Goal: Information Seeking & Learning: Learn about a topic

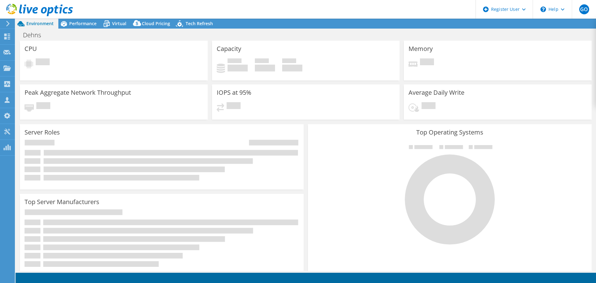
select select "USD"
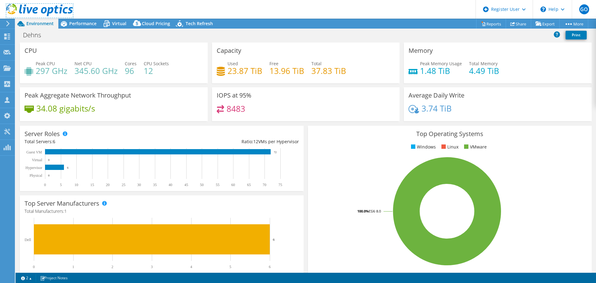
click at [49, 12] on use at bounding box center [39, 10] width 67 height 12
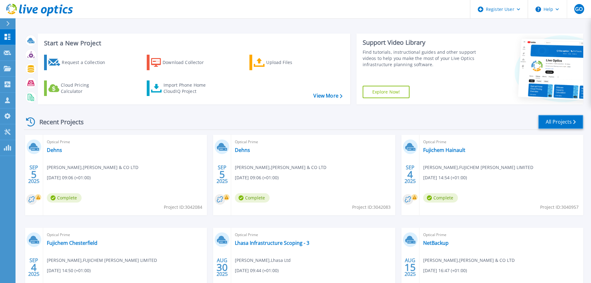
click at [548, 120] on link "All Projects" at bounding box center [561, 122] width 45 height 14
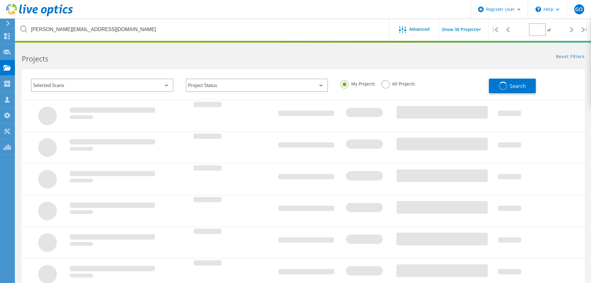
type input "1"
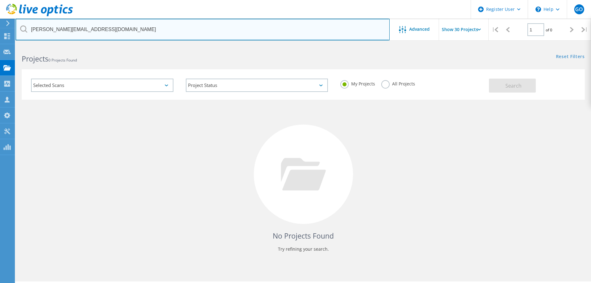
drag, startPoint x: 178, startPoint y: 22, endPoint x: -34, endPoint y: 26, distance: 211.5
click at [0, 26] on html "Register User \n Help Explore Helpful Articles Contact Support GO Dell User Ger…" at bounding box center [295, 150] width 591 height 300
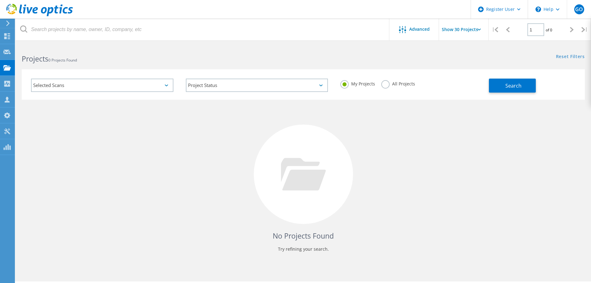
click at [508, 80] on button "Search" at bounding box center [512, 86] width 47 height 14
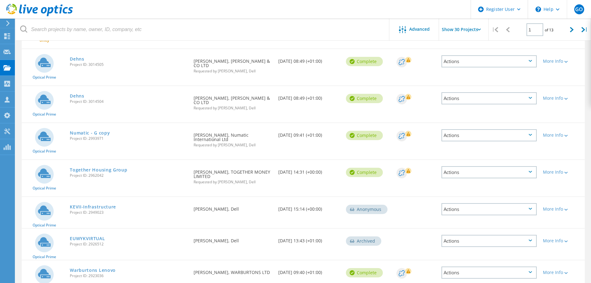
scroll to position [435, 0]
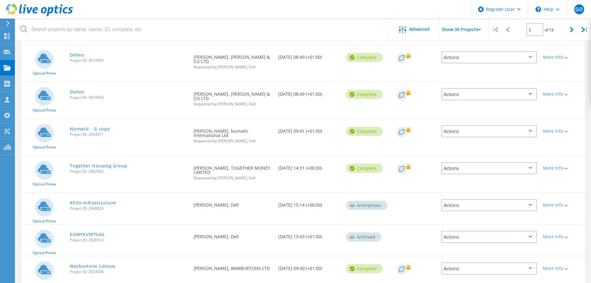
click at [71, 129] on link "Numatic - G copy" at bounding box center [90, 129] width 40 height 4
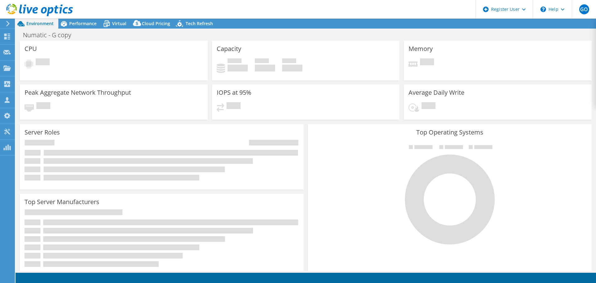
select select "USD"
select select "EULondon"
select select "GBP"
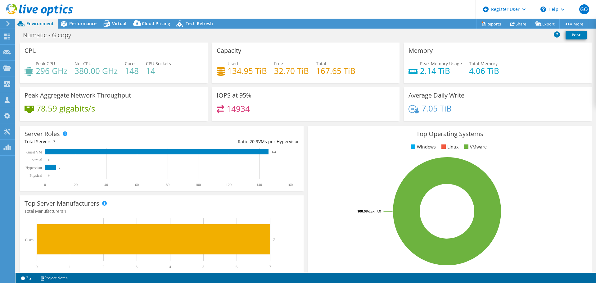
click at [71, 24] on span "Performance" at bounding box center [82, 23] width 27 height 6
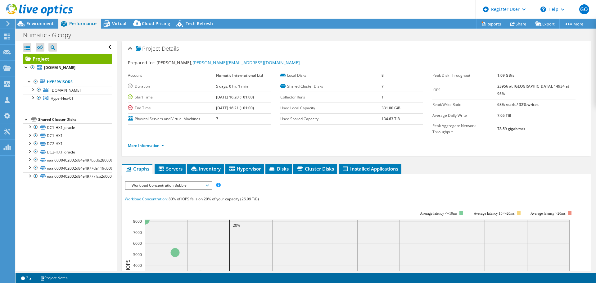
click at [32, 100] on div at bounding box center [32, 97] width 6 height 6
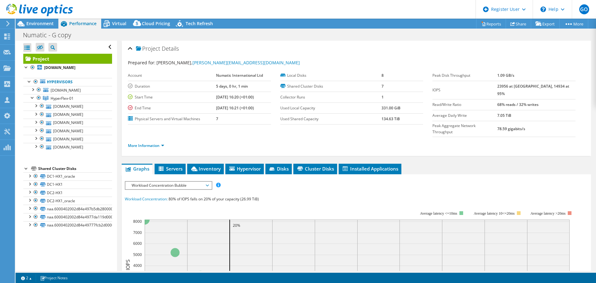
click at [32, 92] on div at bounding box center [32, 89] width 6 height 6
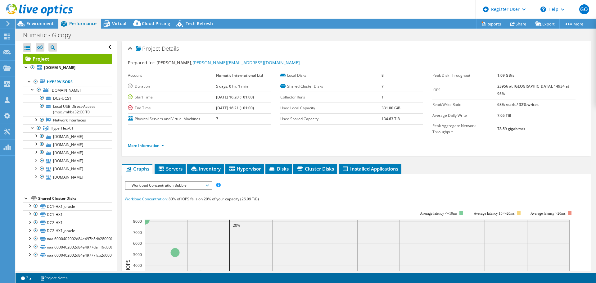
click at [33, 92] on div at bounding box center [32, 89] width 6 height 6
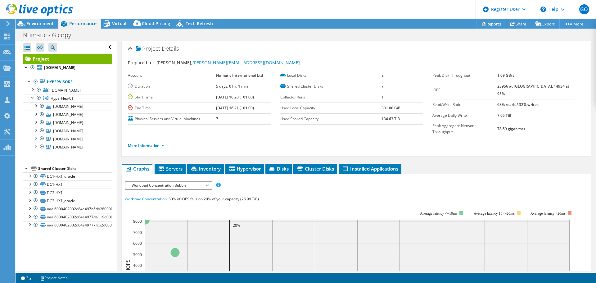
click at [487, 23] on link "Reports" at bounding box center [491, 24] width 30 height 10
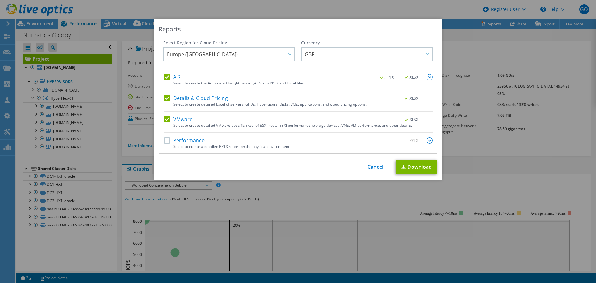
click at [164, 139] on label "Performance" at bounding box center [184, 140] width 41 height 6
click at [0, 0] on input "Performance" at bounding box center [0, 0] width 0 height 0
drag, startPoint x: 167, startPoint y: 122, endPoint x: 167, endPoint y: 112, distance: 9.6
click at [167, 121] on label "VMware" at bounding box center [178, 119] width 29 height 6
click at [0, 0] on input "VMware" at bounding box center [0, 0] width 0 height 0
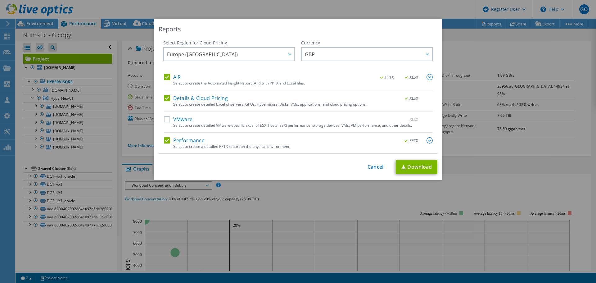
click at [166, 96] on label "Details & Cloud Pricing" at bounding box center [196, 98] width 64 height 6
click at [0, 0] on input "Details & Cloud Pricing" at bounding box center [0, 0] width 0 height 0
click at [428, 78] on img at bounding box center [430, 77] width 6 height 6
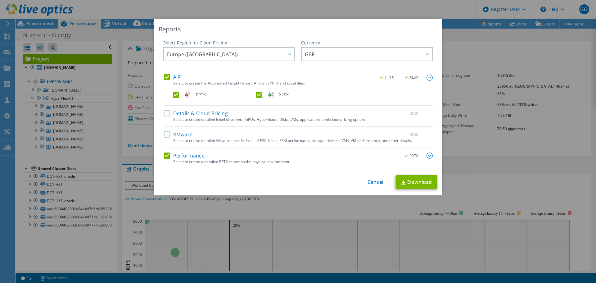
click at [260, 96] on label ".XLSX" at bounding box center [297, 95] width 82 height 6
click at [0, 0] on input ".XLSX" at bounding box center [0, 0] width 0 height 0
click at [397, 181] on link "Download" at bounding box center [417, 182] width 42 height 14
click at [370, 183] on link "Cancel" at bounding box center [376, 182] width 16 height 6
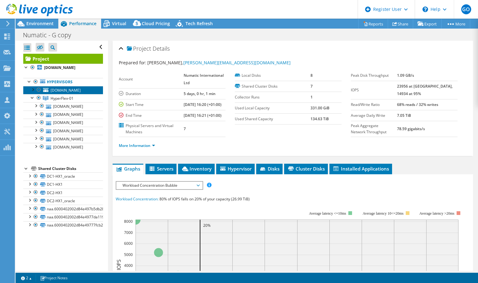
click at [81, 94] on link "[DOMAIN_NAME]" at bounding box center [63, 90] width 80 height 8
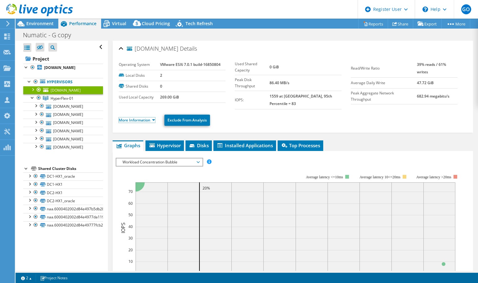
click at [155, 117] on link "More Information" at bounding box center [137, 119] width 36 height 5
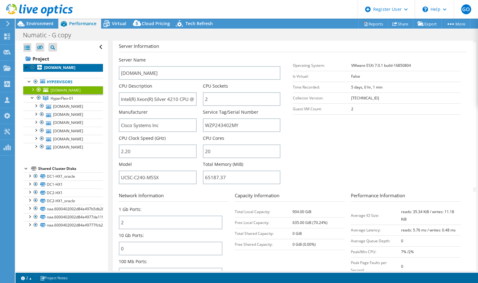
click at [51, 70] on b "[DOMAIN_NAME]" at bounding box center [59, 67] width 31 height 5
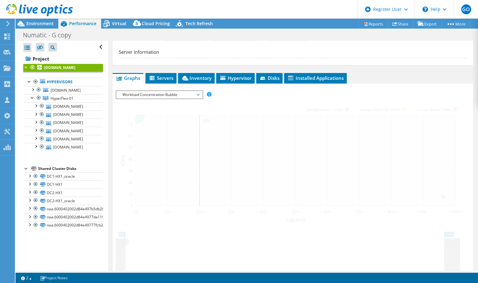
scroll to position [104, 0]
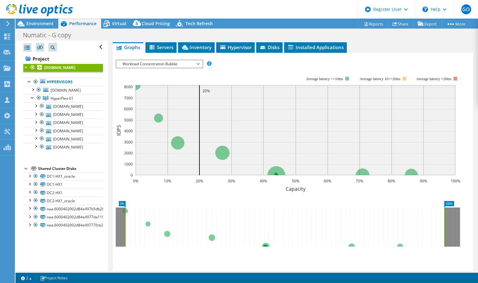
click at [176, 66] on span "Workload Concentration Bubble" at bounding box center [160, 63] width 80 height 7
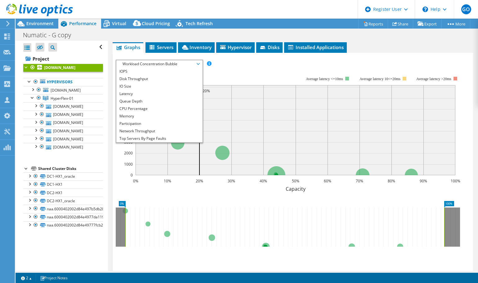
click at [156, 72] on li "IOPS" at bounding box center [159, 71] width 86 height 7
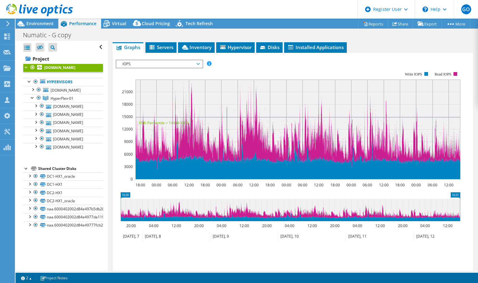
click at [161, 63] on span "IOPS" at bounding box center [160, 63] width 80 height 7
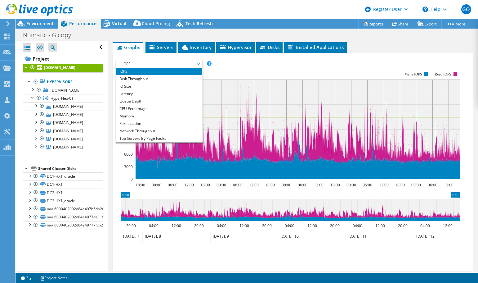
click at [151, 110] on li "CPU Percentage" at bounding box center [159, 108] width 86 height 7
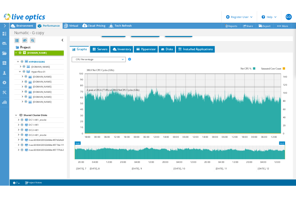
scroll to position [93, 0]
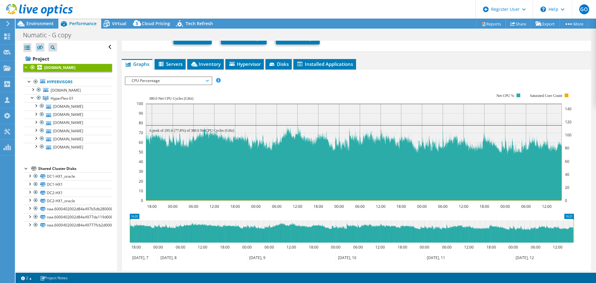
scroll to position [78, 0]
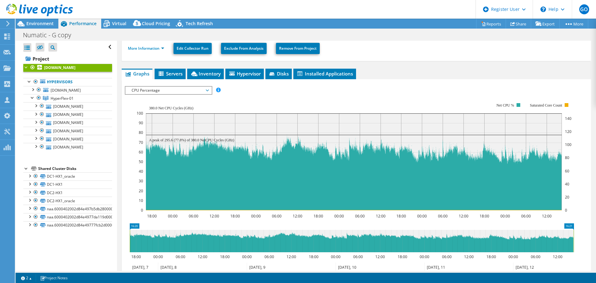
click at [208, 89] on span "CPU Percentage" at bounding box center [169, 90] width 80 height 7
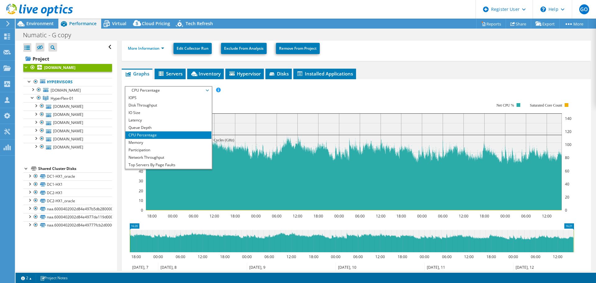
click at [169, 140] on li "Memory" at bounding box center [168, 142] width 86 height 7
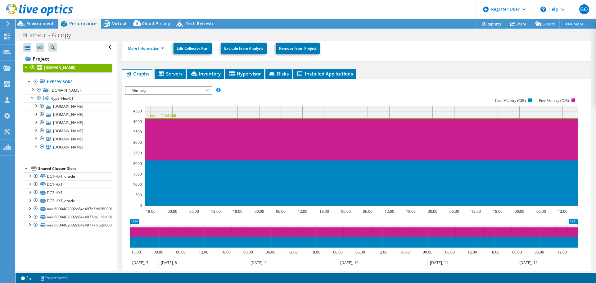
click at [204, 88] on span "Memory" at bounding box center [169, 90] width 80 height 7
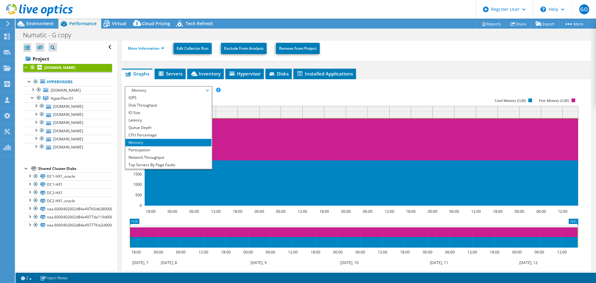
click at [168, 94] on li "IOPS" at bounding box center [168, 97] width 86 height 7
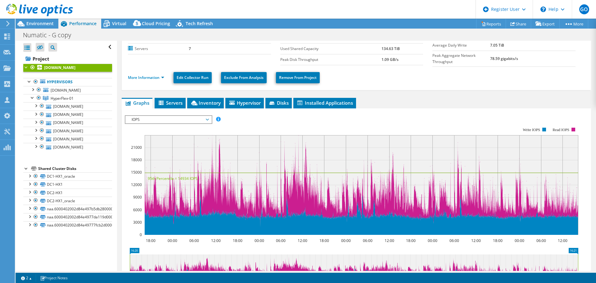
scroll to position [62, 0]
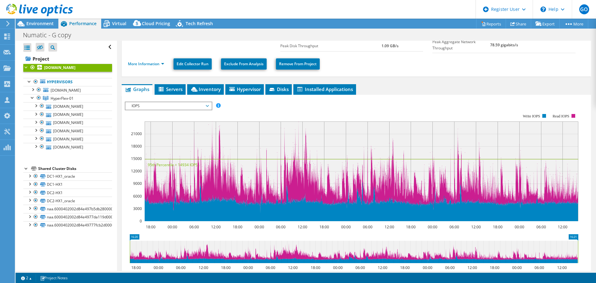
click at [209, 105] on span "IOPS" at bounding box center [168, 105] width 86 height 7
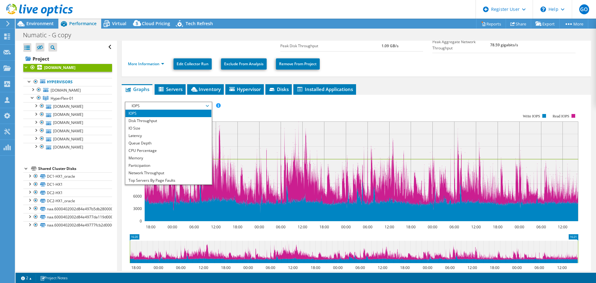
click at [180, 118] on li "Disk Throughput" at bounding box center [168, 120] width 86 height 7
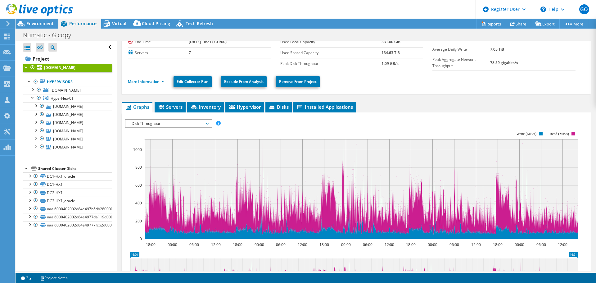
scroll to position [0, 0]
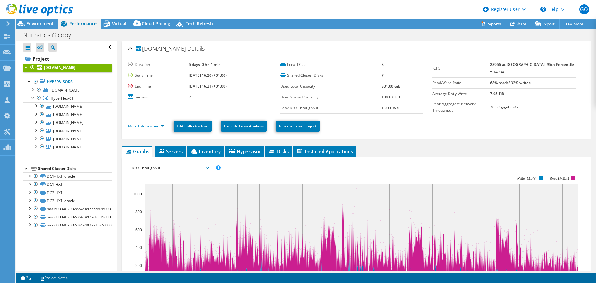
click at [165, 165] on span "Disk Throughput" at bounding box center [169, 167] width 80 height 7
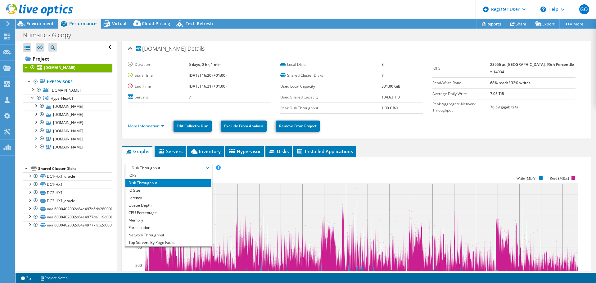
click at [163, 231] on li "Network Throughput" at bounding box center [168, 234] width 86 height 7
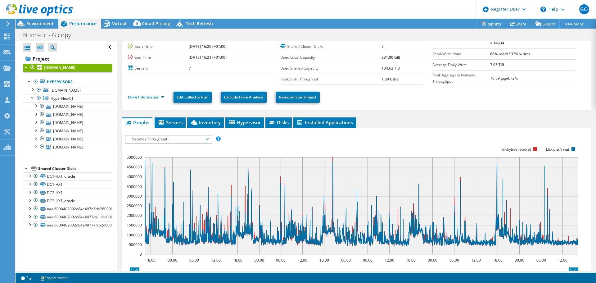
scroll to position [62, 0]
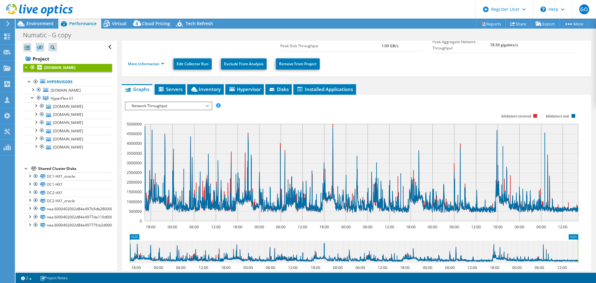
click at [205, 102] on span "Network Throughput" at bounding box center [169, 105] width 80 height 7
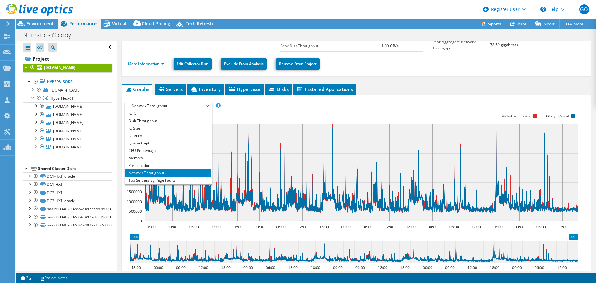
click at [205, 102] on span "Network Throughput" at bounding box center [169, 105] width 80 height 7
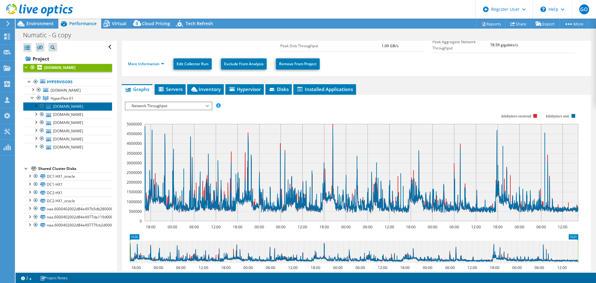
click at [84, 110] on link "[DOMAIN_NAME]" at bounding box center [67, 106] width 89 height 8
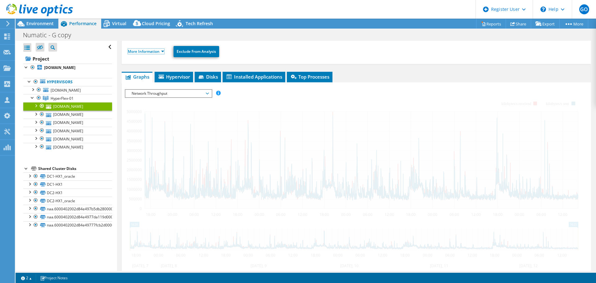
click at [162, 52] on link "More Information" at bounding box center [146, 51] width 36 height 5
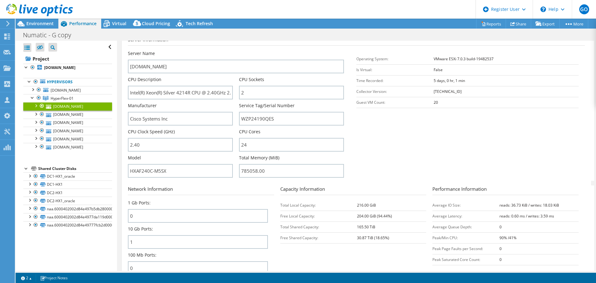
scroll to position [0, 0]
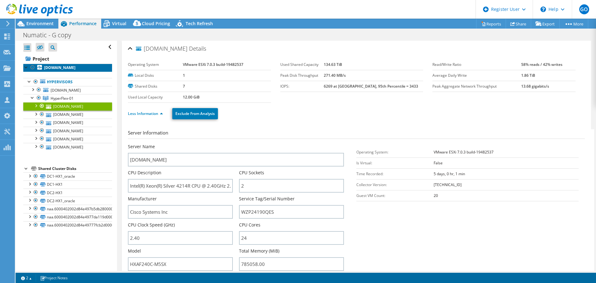
click at [58, 70] on b "[DOMAIN_NAME]" at bounding box center [59, 67] width 31 height 5
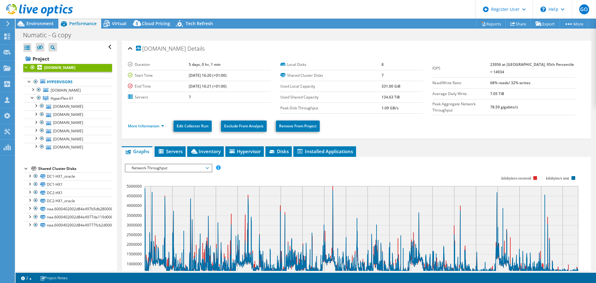
scroll to position [31, 0]
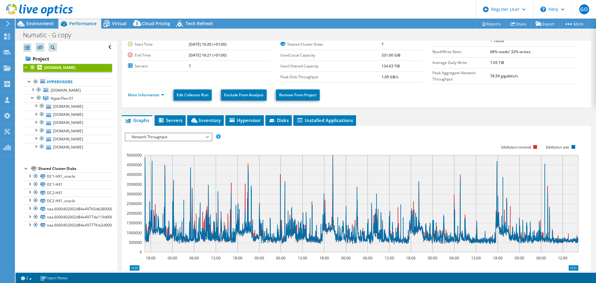
click at [208, 135] on span "Network Throughput" at bounding box center [169, 136] width 80 height 7
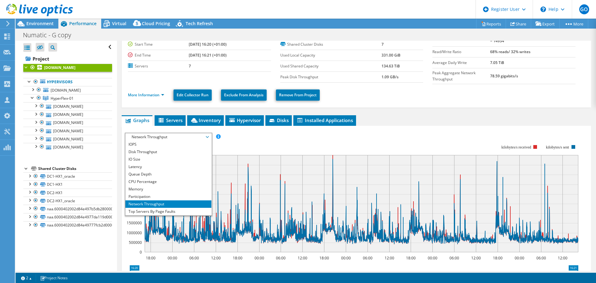
click at [154, 175] on li "Queue Depth" at bounding box center [168, 173] width 86 height 7
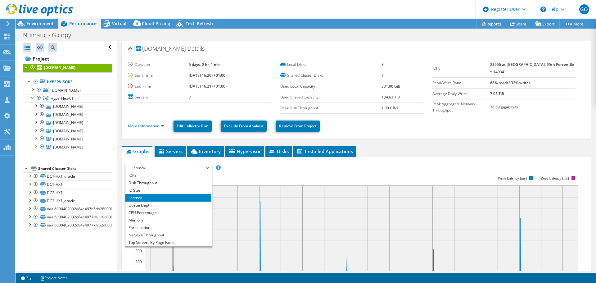
select select "EULondon"
select select "GBP"
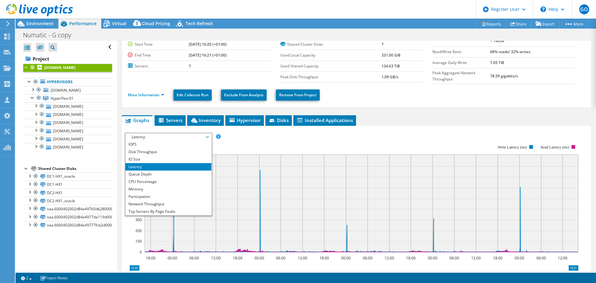
scroll to position [22, 0]
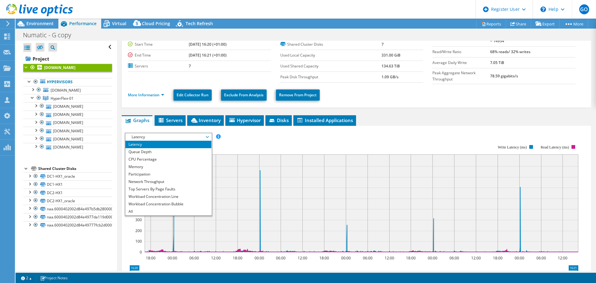
click at [193, 187] on li "Top Servers By Page Faults" at bounding box center [168, 188] width 86 height 7
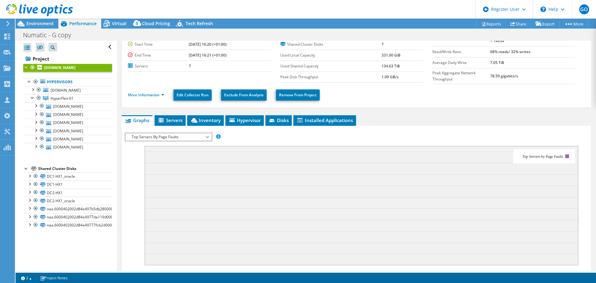
click at [204, 135] on span "Top Servers By Page Faults" at bounding box center [169, 136] width 80 height 7
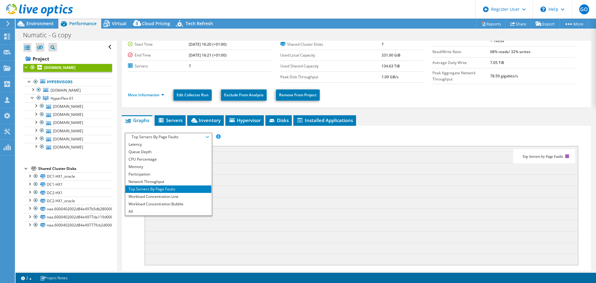
click at [183, 178] on li "Network Throughput" at bounding box center [168, 181] width 86 height 7
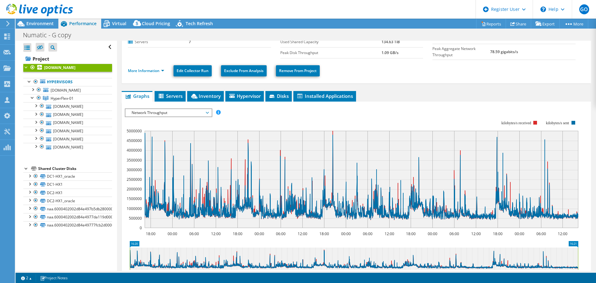
scroll to position [62, 0]
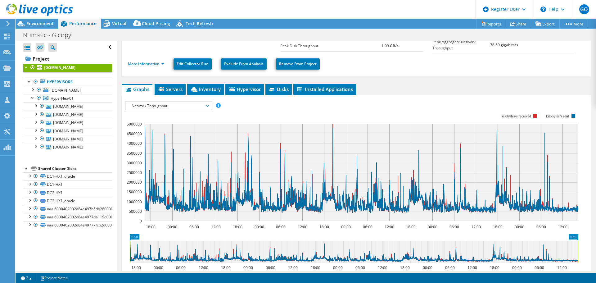
click at [136, 125] on text "5000000" at bounding box center [134, 123] width 15 height 5
drag, startPoint x: 142, startPoint y: 121, endPoint x: 126, endPoint y: 122, distance: 16.1
click at [126, 122] on icon "18:00 00:00 06:00 12:00 18:00 00:00 06:00 12:00 18:00 00:00 06:00 12:00 18:00 0…" at bounding box center [354, 167] width 458 height 124
click at [43, 25] on span "Environment" at bounding box center [39, 23] width 27 height 6
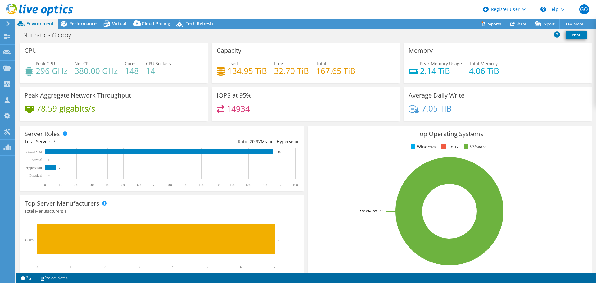
click at [122, 23] on span "Virtual" at bounding box center [119, 23] width 14 height 6
